Goal: Use online tool/utility: Use online tool/utility

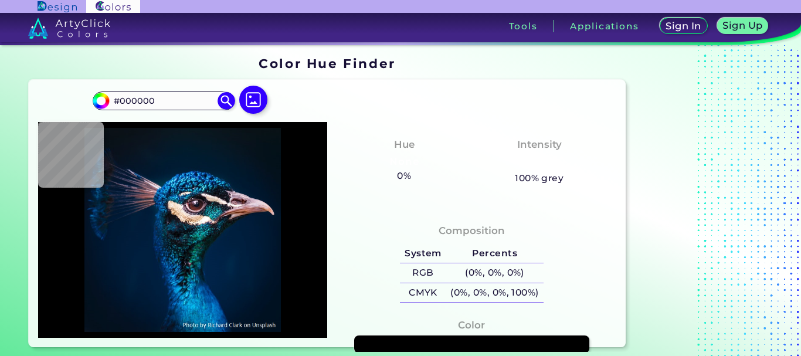
type input "#09161e"
type input "#09161E"
type input "#061927"
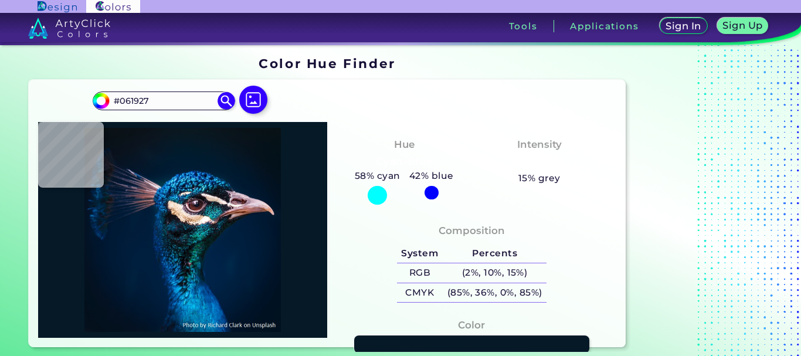
click at [215, 146] on img at bounding box center [182, 230] width 277 height 204
click at [223, 99] on img at bounding box center [226, 100] width 21 height 21
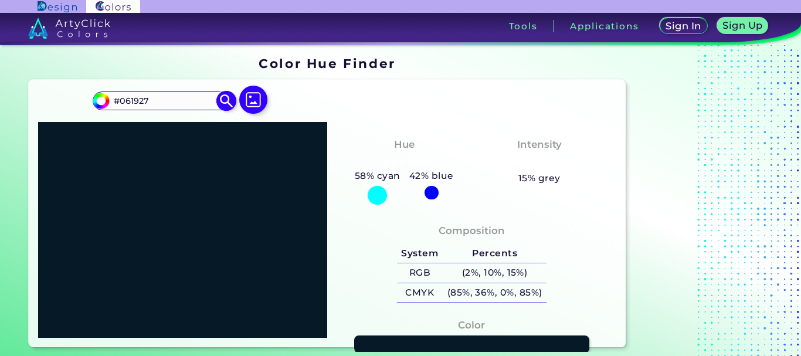
click at [162, 101] on input "#061927" at bounding box center [164, 101] width 109 height 16
paste input "FAAFBE"
type input "#FAAFBE"
click at [221, 103] on img at bounding box center [226, 100] width 21 height 21
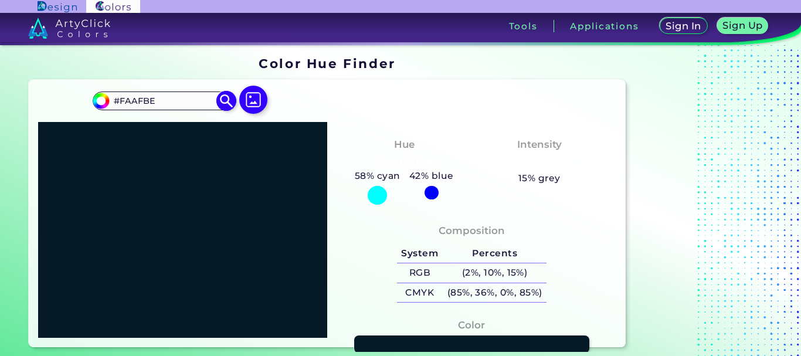
type input "#faafbe"
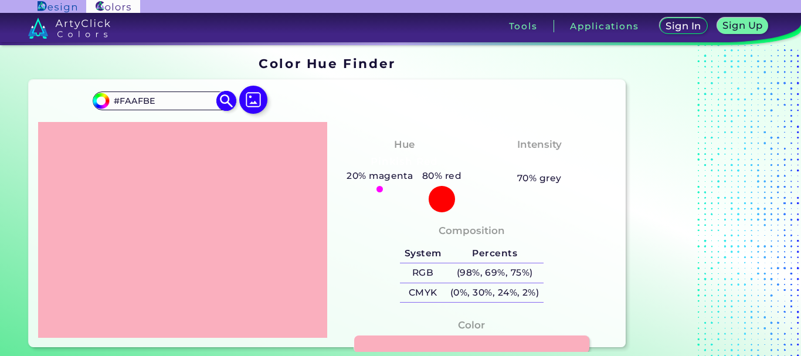
click at [160, 97] on input "#FAAFBE" at bounding box center [164, 101] width 109 height 16
paste input "FDFDD"
type input "#FFDFDD"
click at [222, 96] on img at bounding box center [226, 100] width 21 height 21
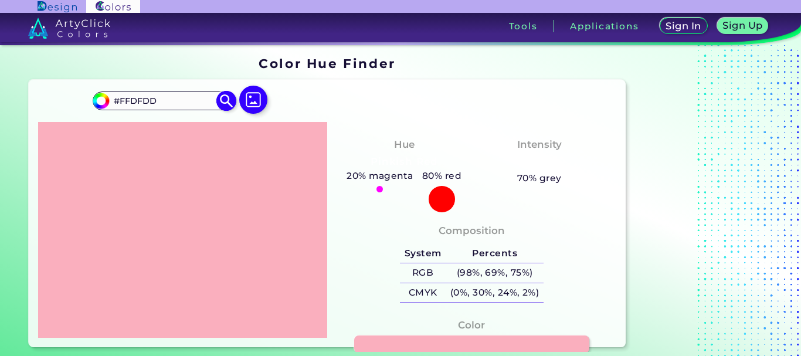
type input "#ffdfdd"
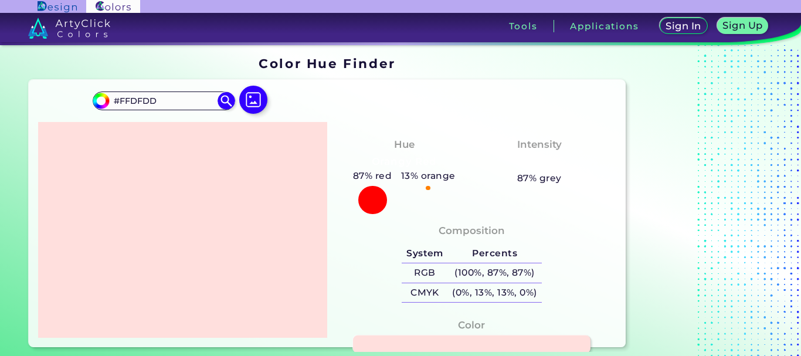
click at [447, 351] on link at bounding box center [472, 344] width 238 height 18
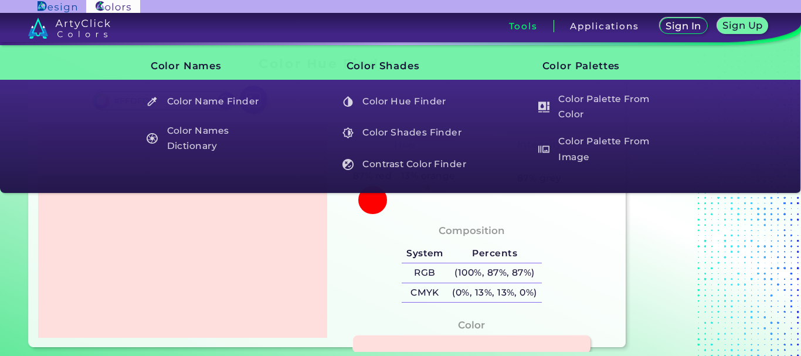
click at [384, 350] on link at bounding box center [472, 344] width 238 height 18
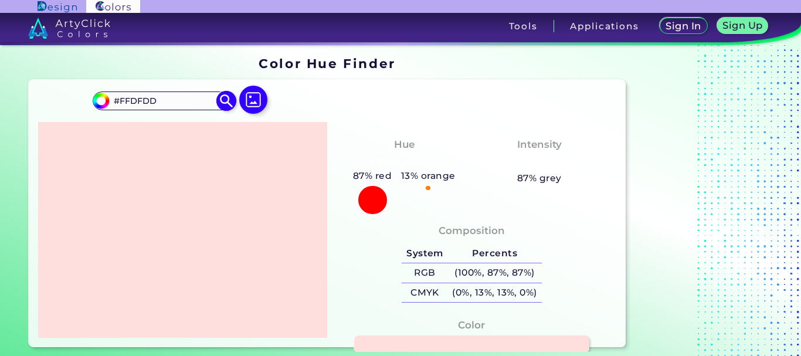
click at [165, 99] on input "#FFDFDD" at bounding box center [164, 101] width 109 height 16
paste input "1E0"
type input "#FFD1E0"
click at [225, 104] on img at bounding box center [226, 100] width 21 height 21
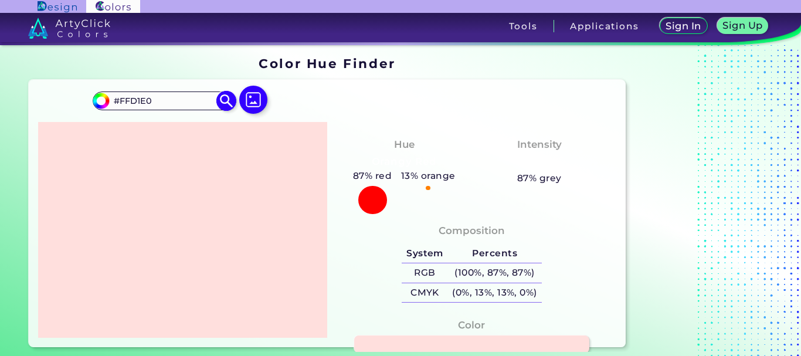
type input "#ffd1e0"
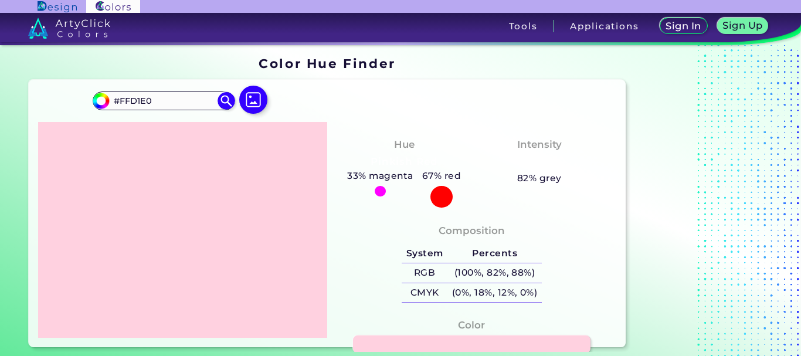
click at [422, 337] on link at bounding box center [472, 344] width 238 height 18
